Goal: Find specific page/section: Find specific page/section

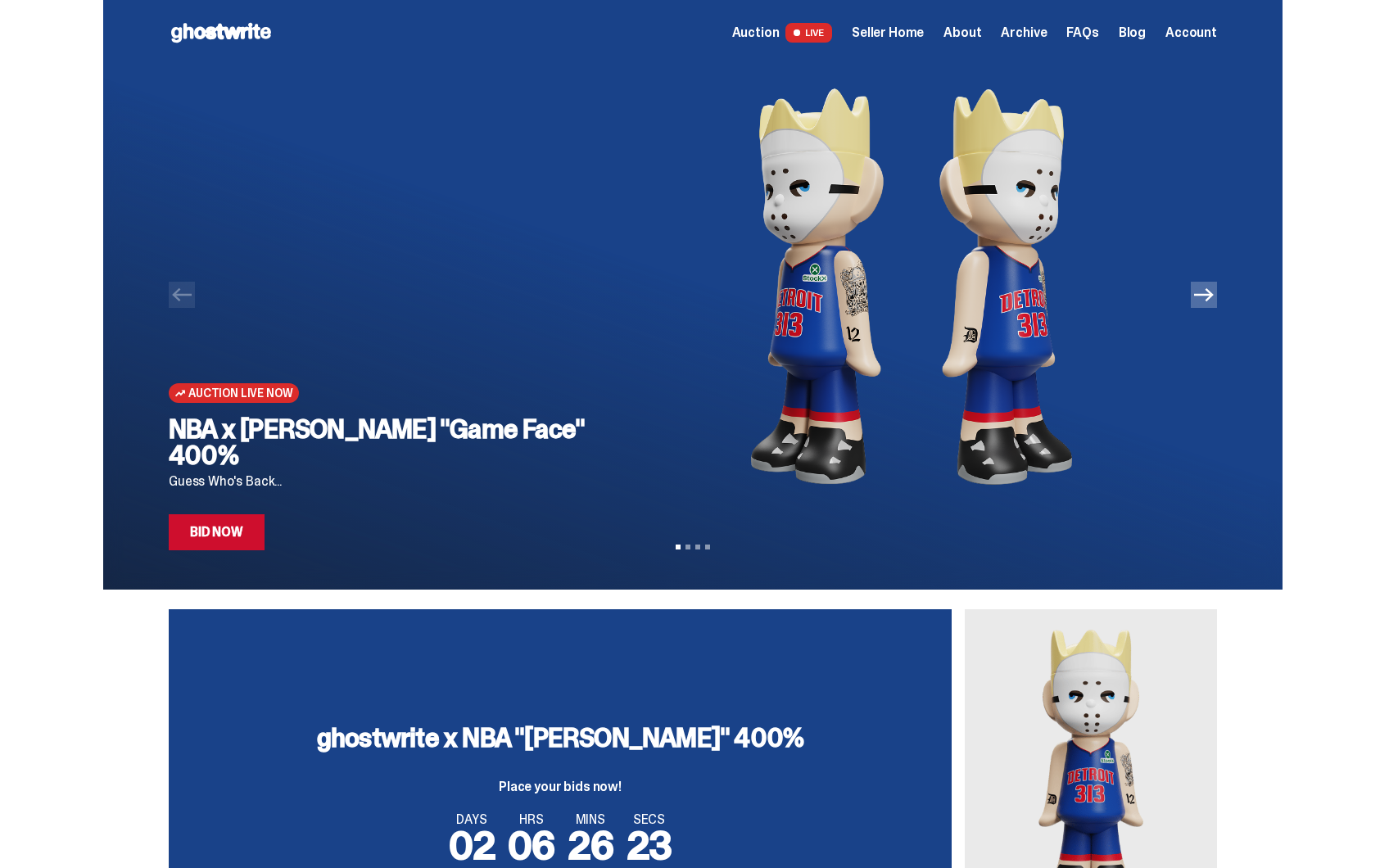
click at [919, 36] on span "Seller Home" at bounding box center [887, 33] width 72 height 13
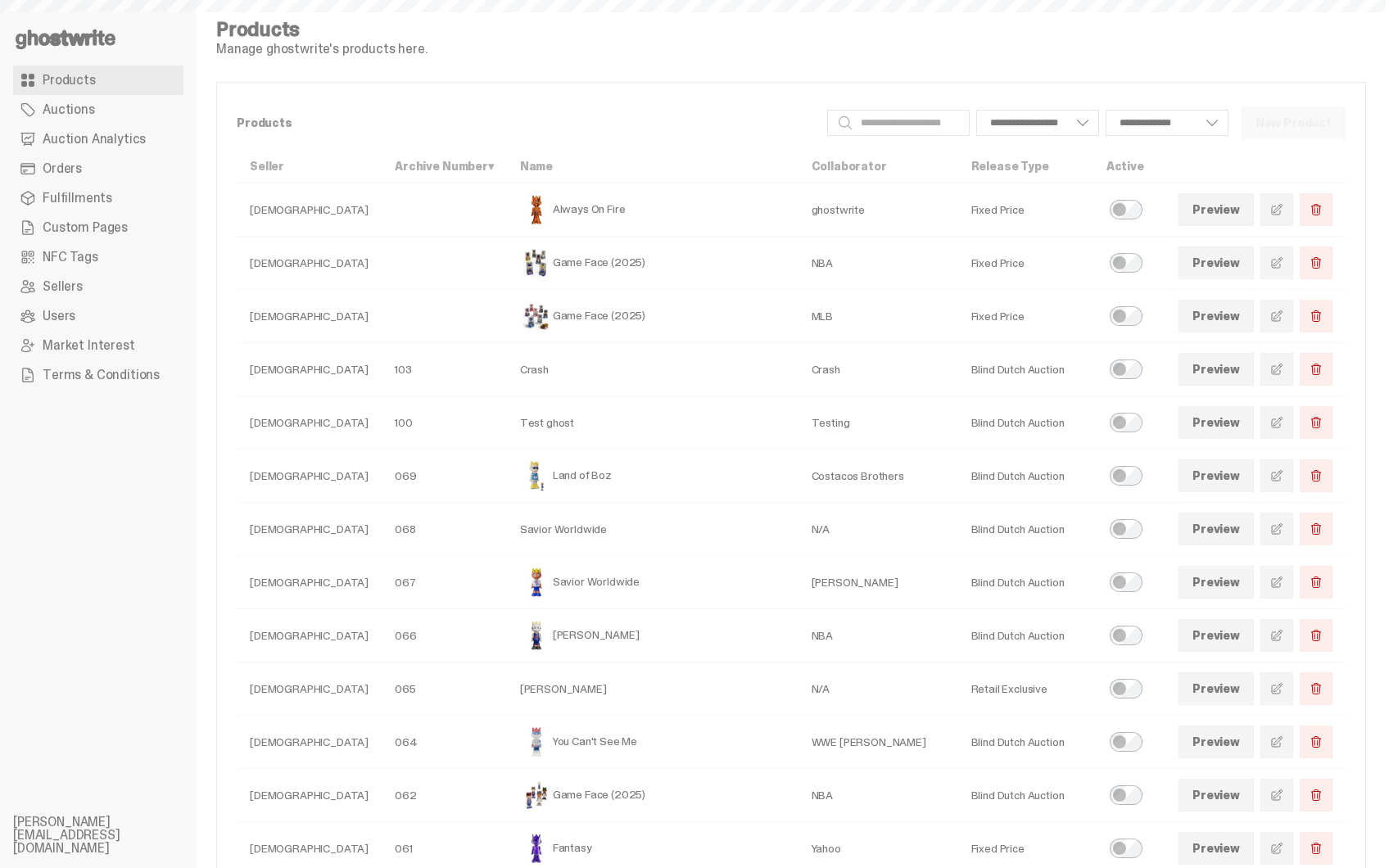
select select
click at [89, 103] on span "Auctions" at bounding box center [69, 110] width 52 height 13
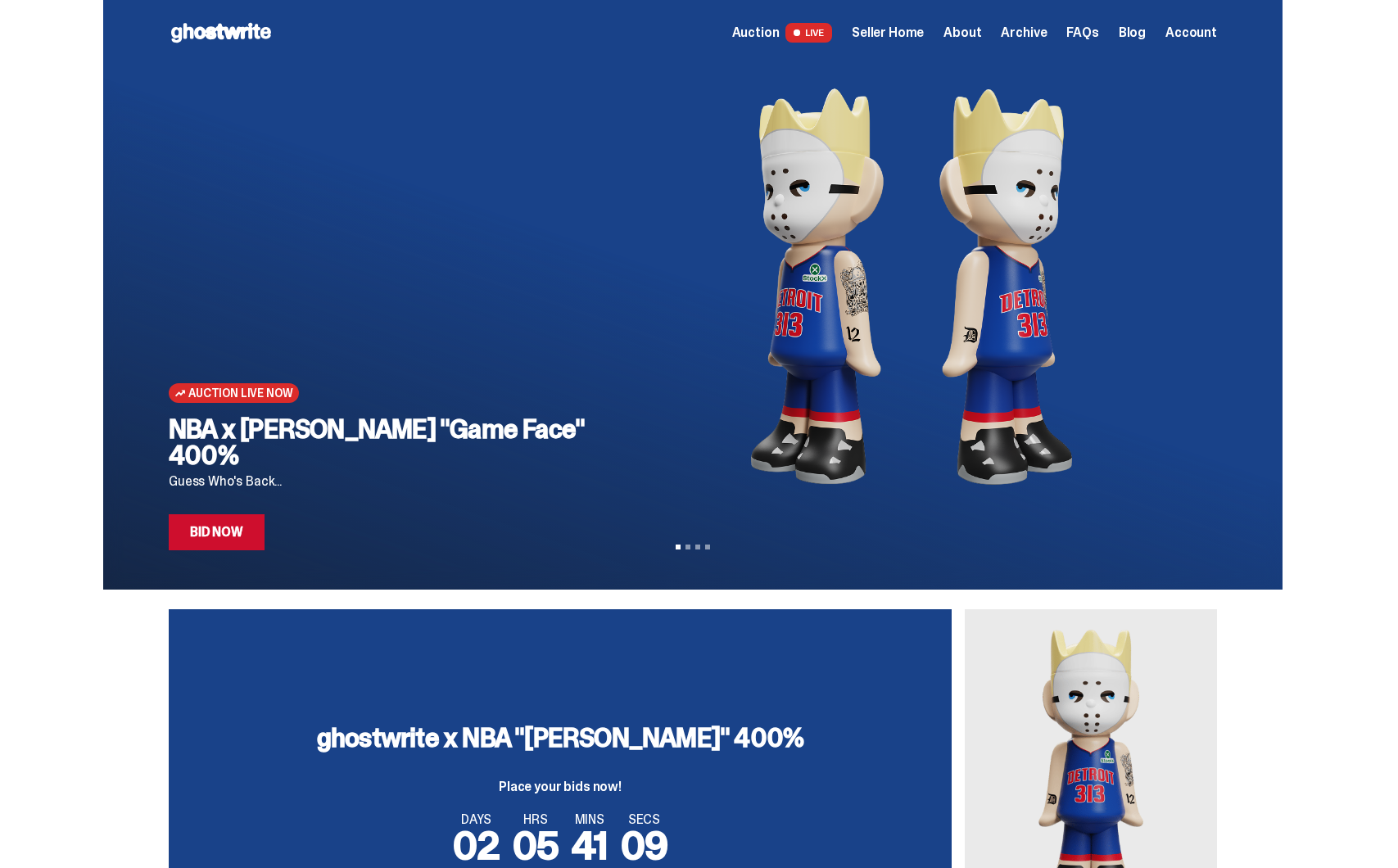
click at [924, 34] on span "Seller Home" at bounding box center [887, 33] width 72 height 13
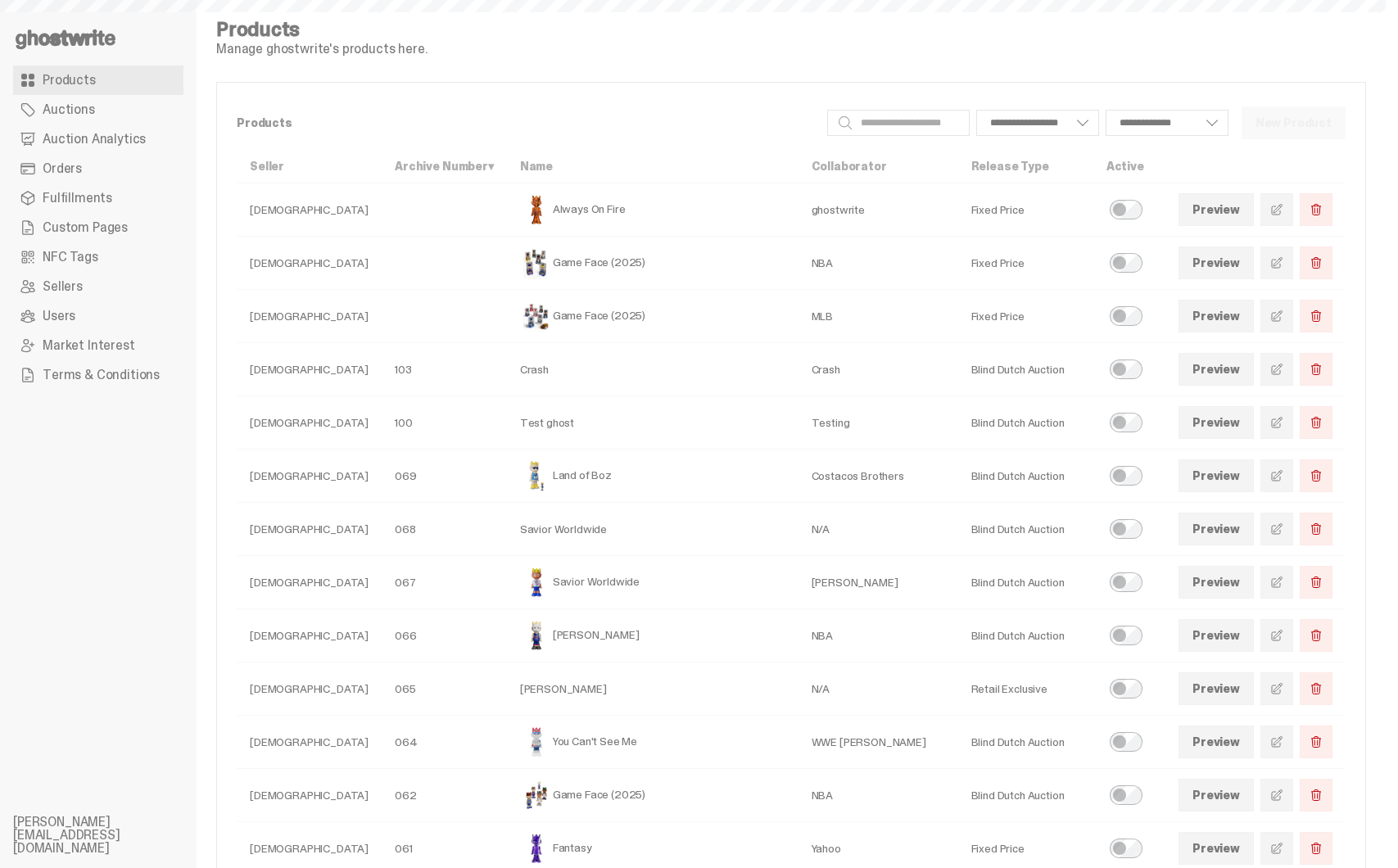
select select
click at [131, 139] on span "Auction Analytics" at bounding box center [94, 139] width 103 height 13
